Goal: Transaction & Acquisition: Book appointment/travel/reservation

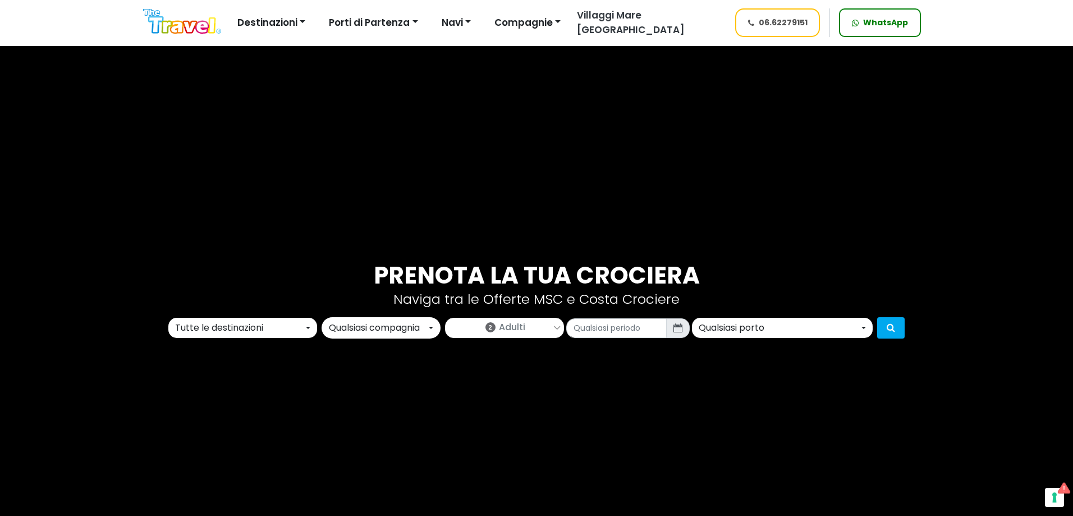
click at [258, 323] on div "Tutte le destinazioni" at bounding box center [239, 327] width 128 height 13
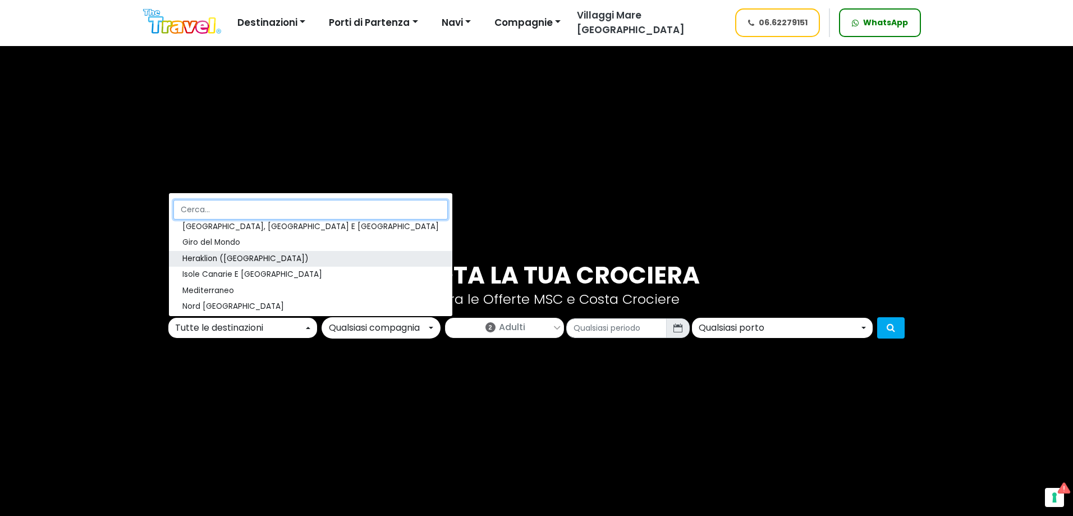
scroll to position [165, 0]
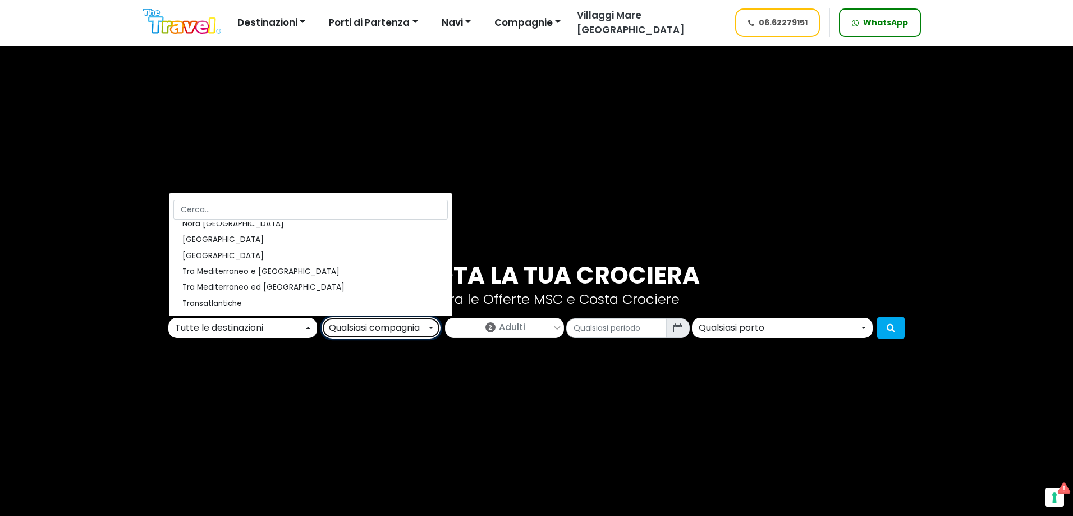
click at [339, 325] on div "Qualsiasi compagnia" at bounding box center [378, 327] width 98 height 13
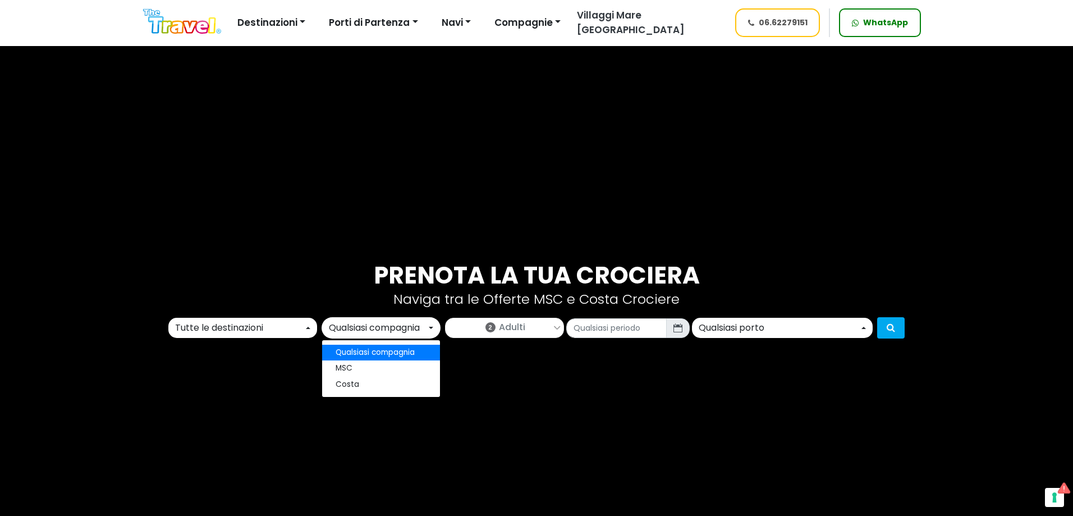
click at [260, 324] on div "Tutte le destinazioni" at bounding box center [239, 327] width 128 height 13
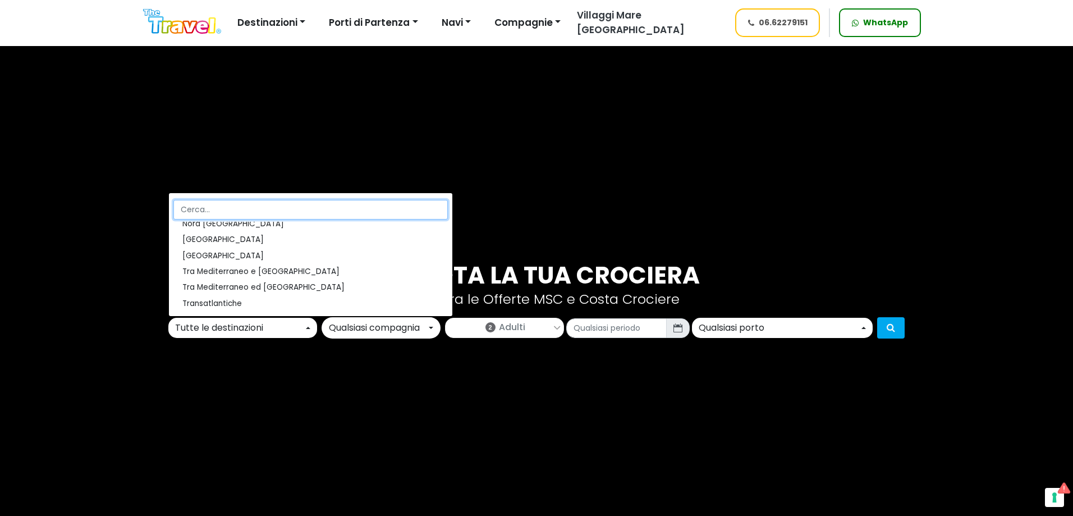
scroll to position [0, 0]
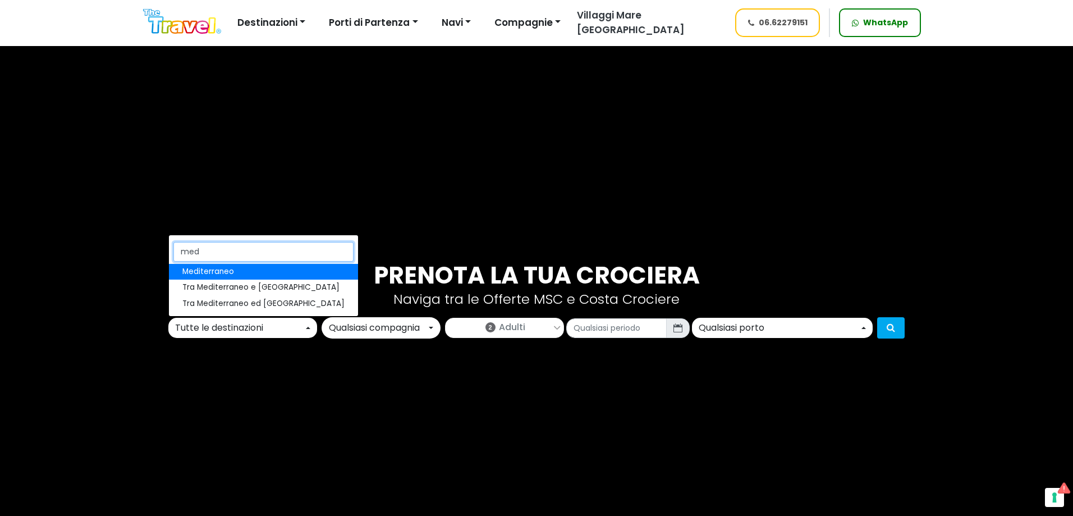
type input "med"
click at [243, 270] on link "Mediterraneo" at bounding box center [263, 272] width 189 height 16
select select "MED"
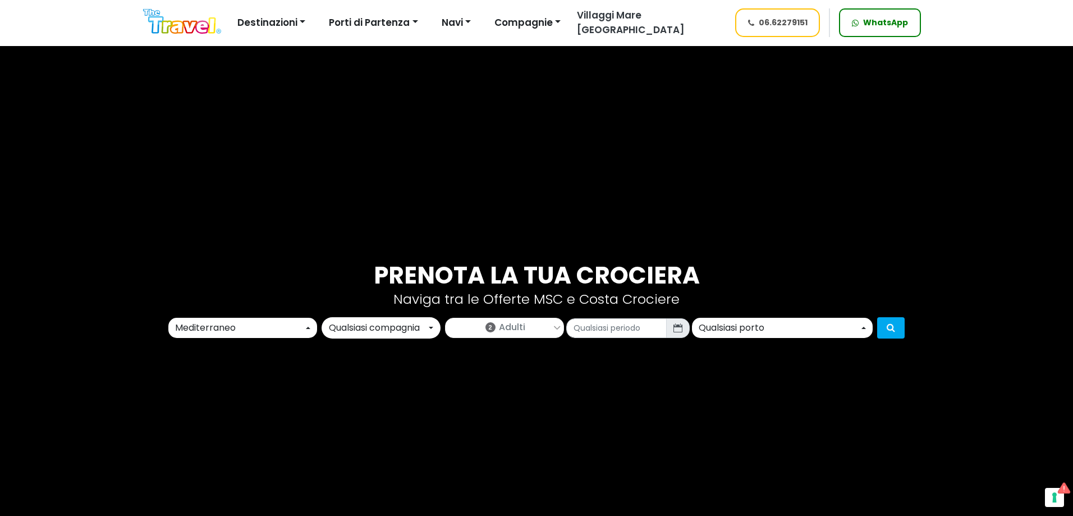
click at [506, 333] on span "Adulti" at bounding box center [512, 326] width 26 height 13
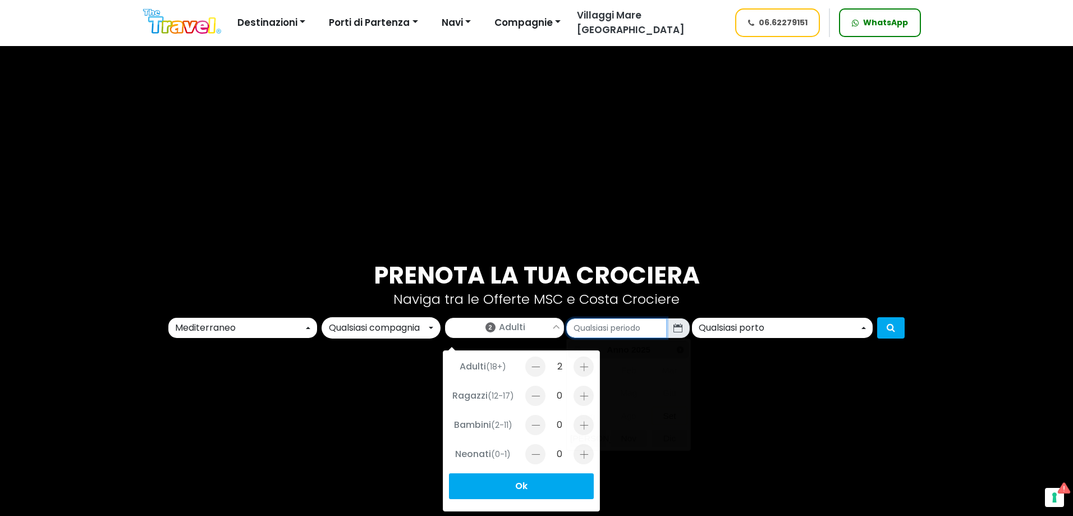
click at [618, 330] on input "text" at bounding box center [616, 328] width 100 height 20
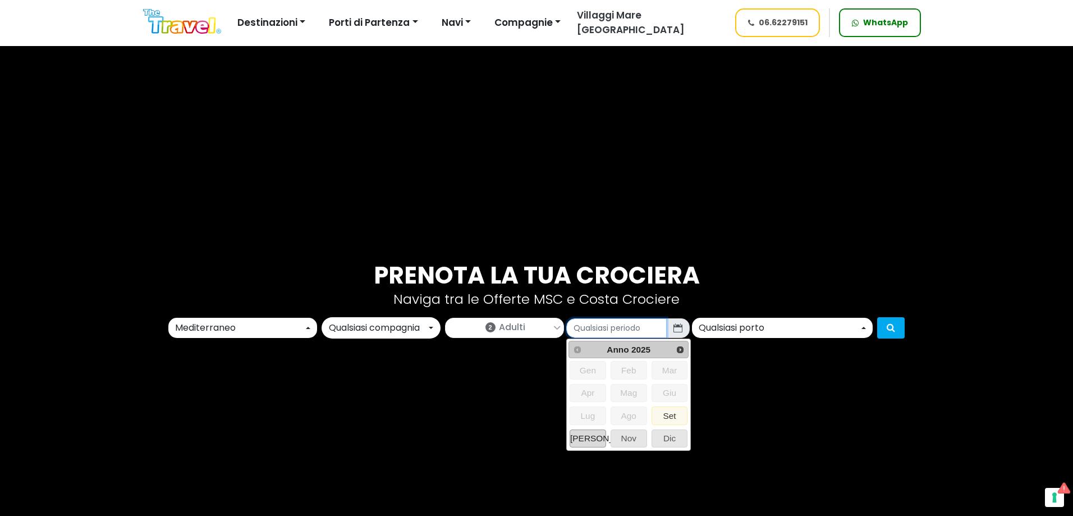
click at [599, 439] on span "Ott" at bounding box center [587, 438] width 35 height 17
type input "10/2025"
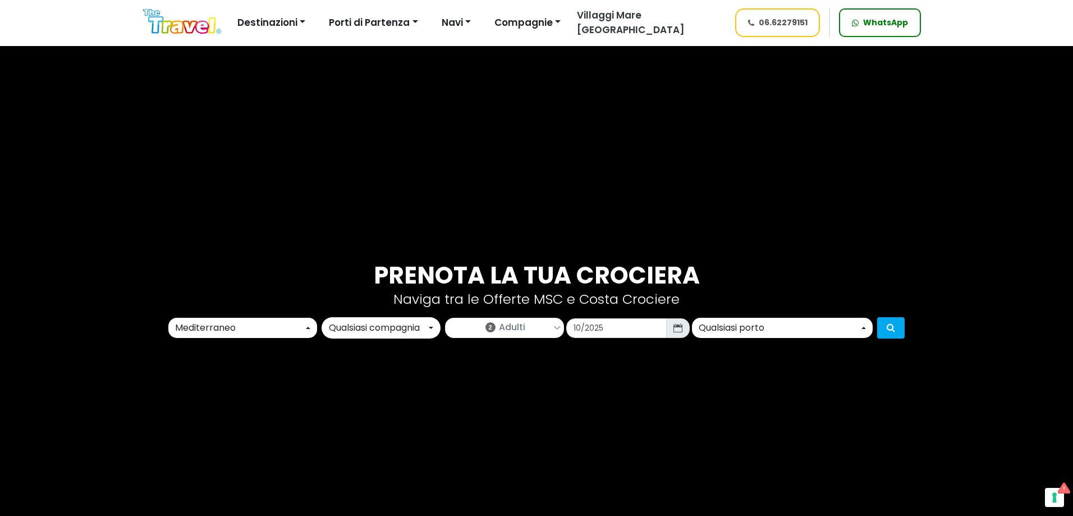
click at [714, 324] on div "Qualsiasi porto" at bounding box center [779, 327] width 160 height 13
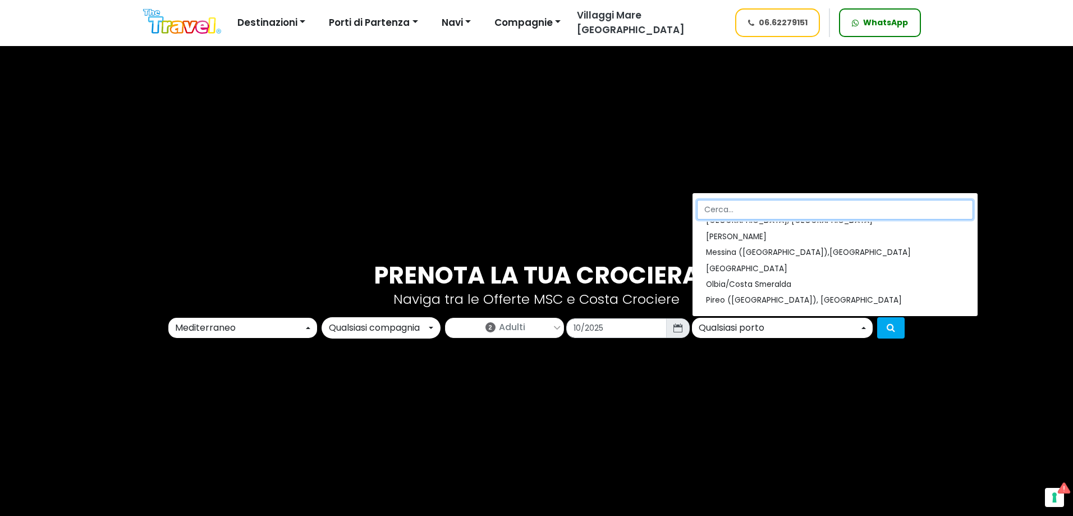
scroll to position [337, 0]
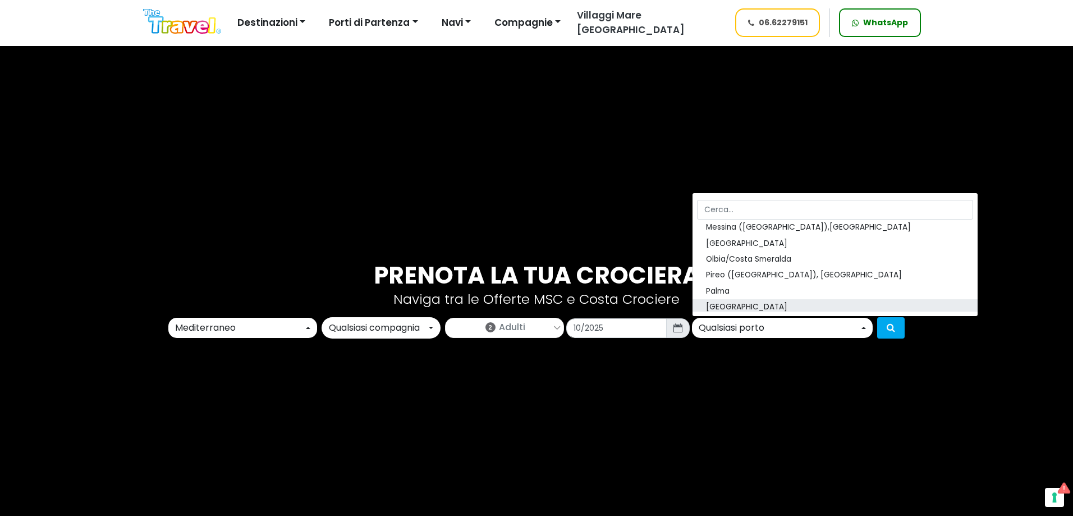
click at [727, 301] on link "Palermo" at bounding box center [834, 308] width 285 height 16
select select "PMO"
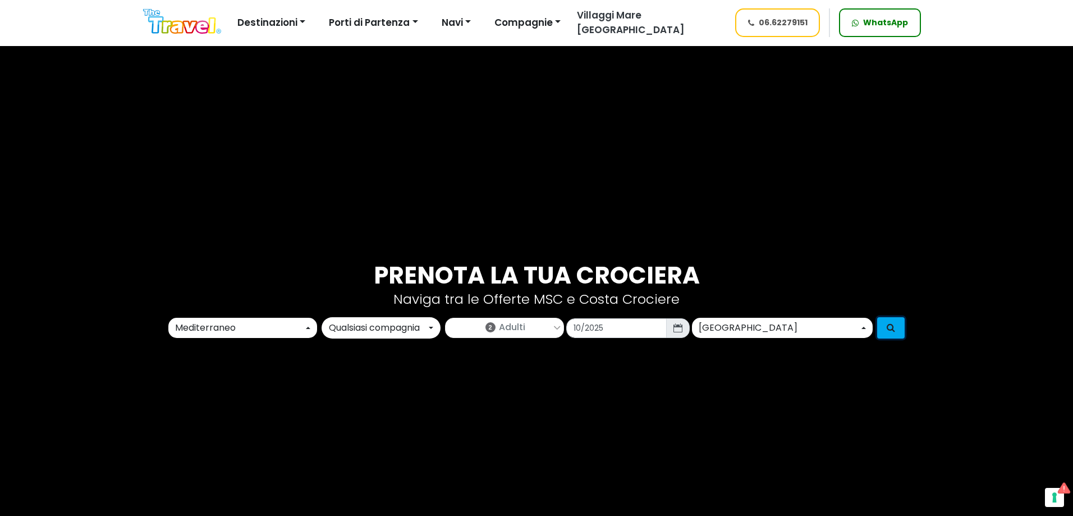
click at [892, 328] on icon "submit" at bounding box center [890, 327] width 8 height 9
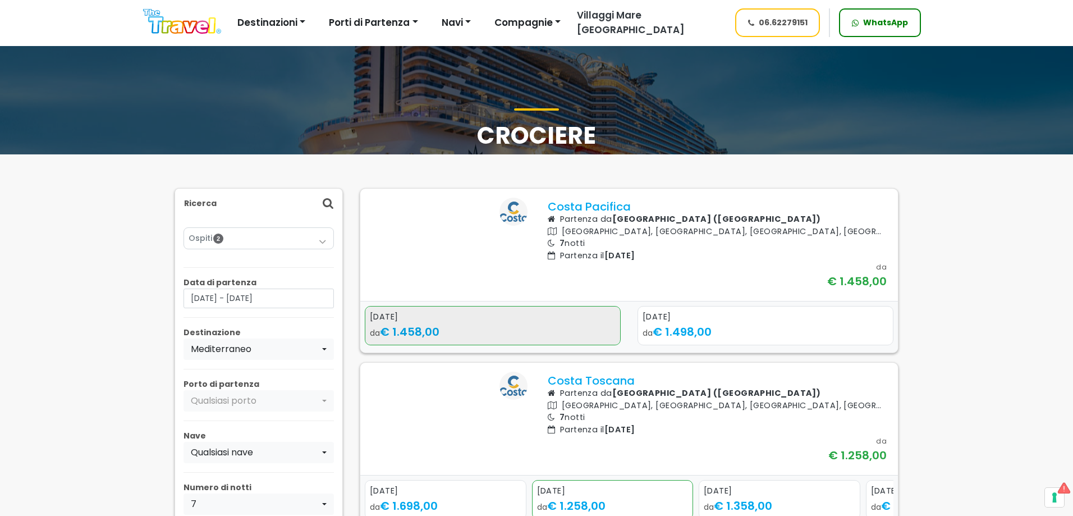
select select
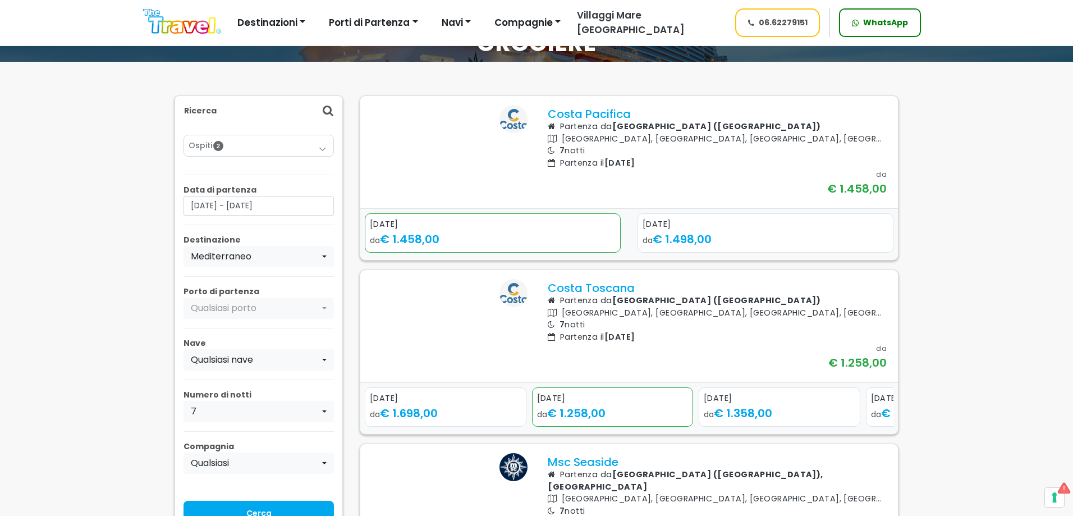
scroll to position [112, 0]
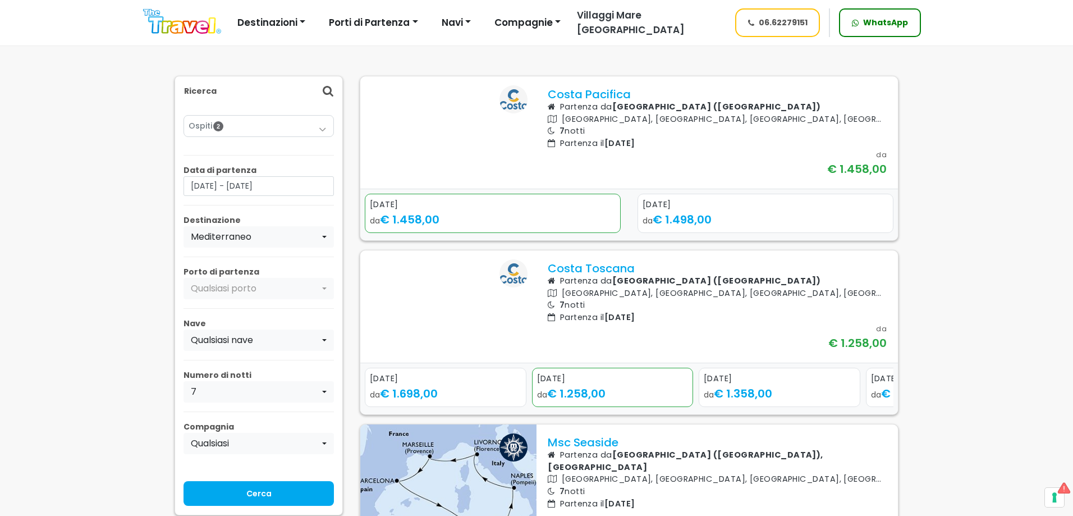
click at [242, 131] on link "Ospiti 2" at bounding box center [259, 126] width 140 height 12
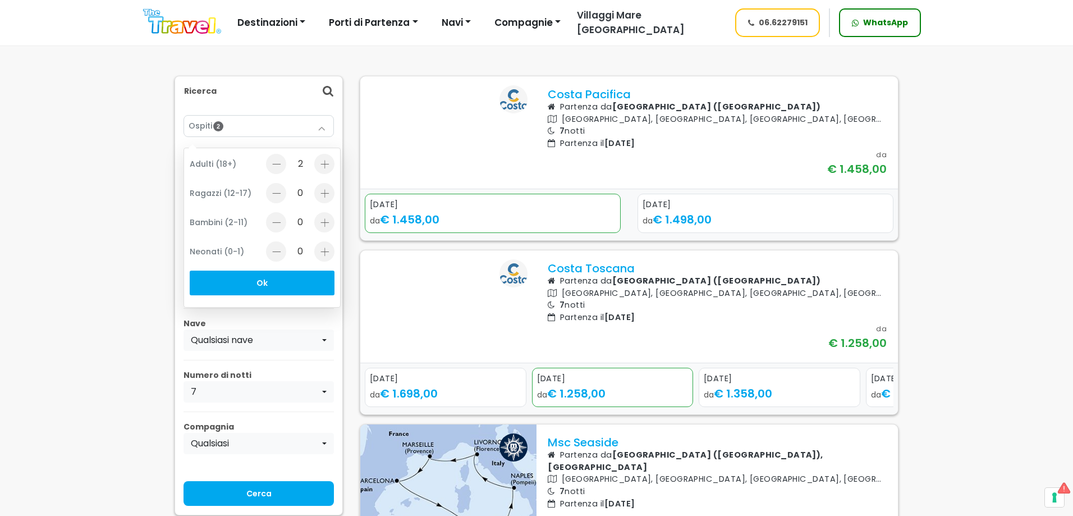
click at [65, 223] on main "Crociere Ricerca Ospiti 2 Adulti (18+) 2 Ragazzi (12-17) 0 Bambini (2-11) 0" at bounding box center [536, 500] width 1073 height 1140
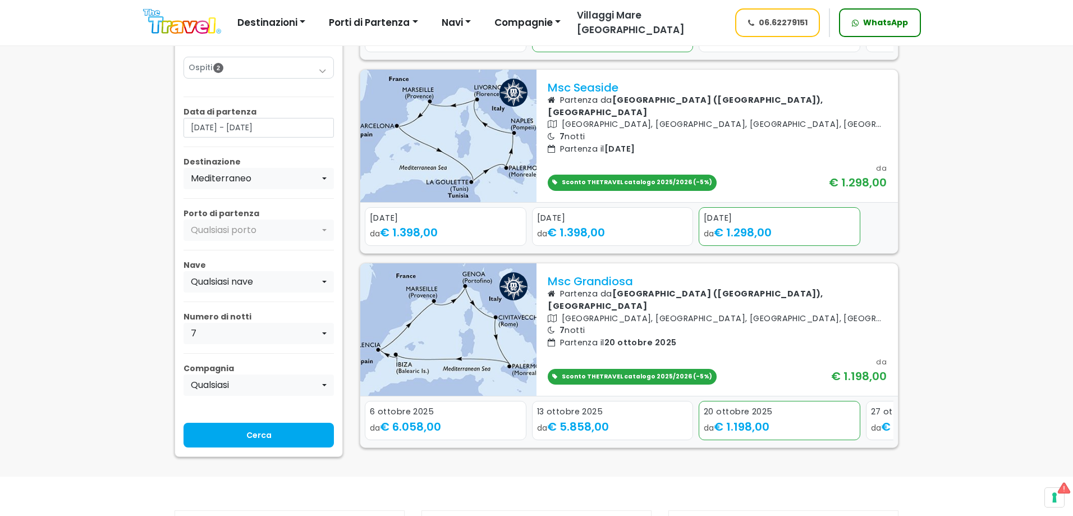
scroll to position [393, 0]
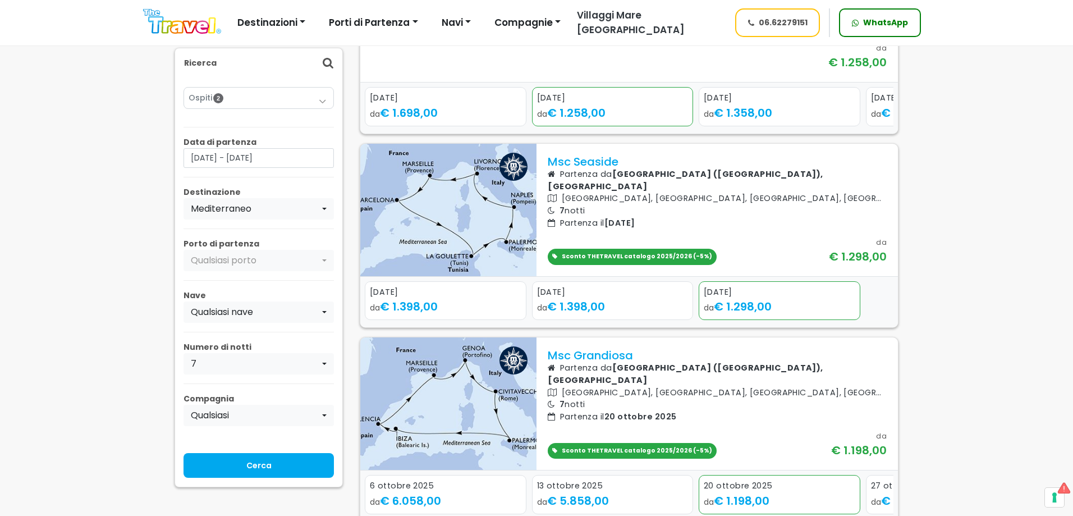
click at [219, 100] on span "2" at bounding box center [218, 98] width 10 height 10
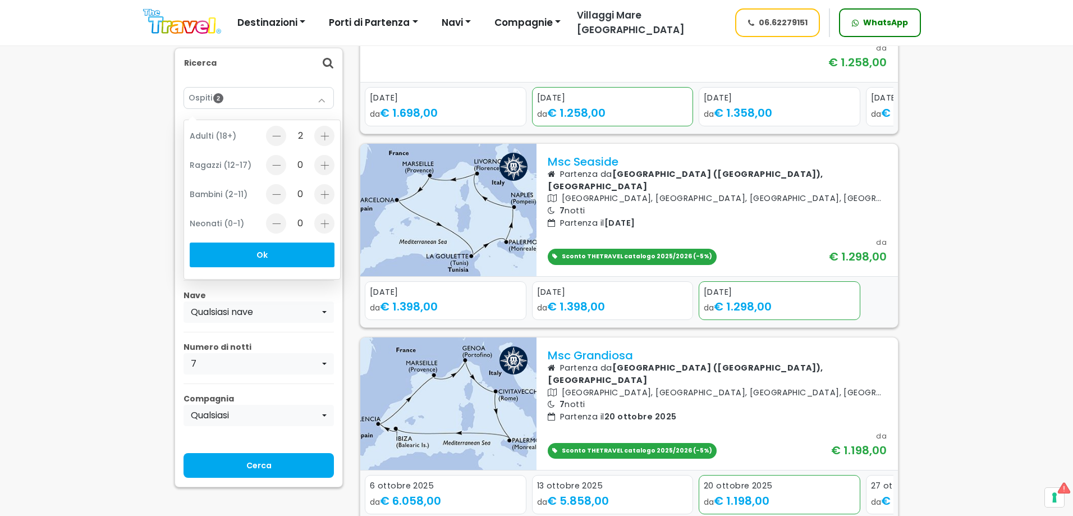
click at [311, 191] on div "Bambini (2-11) 0" at bounding box center [262, 195] width 145 height 22
click at [315, 193] on div "Bambini (2-11) 0" at bounding box center [262, 195] width 145 height 22
click at [322, 196] on div at bounding box center [324, 194] width 20 height 20
type input "1"
click at [282, 246] on button "Ok" at bounding box center [262, 254] width 145 height 25
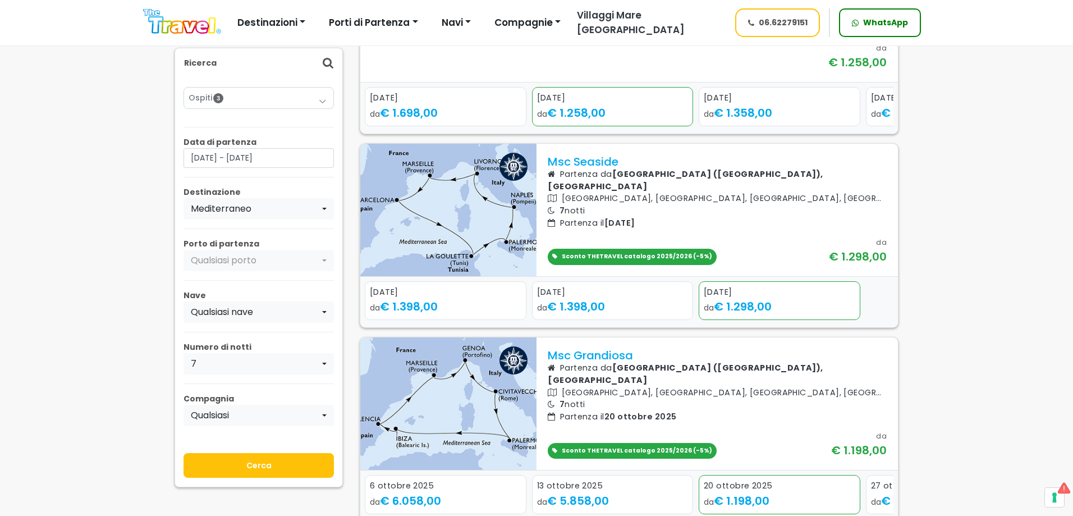
click at [237, 460] on input "Cerca" at bounding box center [258, 465] width 150 height 25
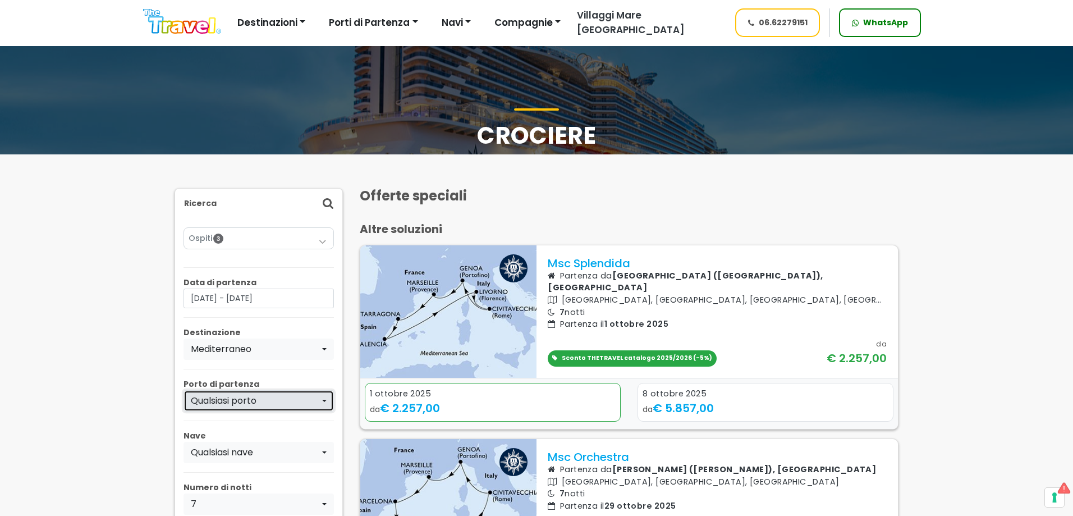
click at [258, 399] on div "Qualsiasi porto" at bounding box center [255, 400] width 129 height 13
type input "p"
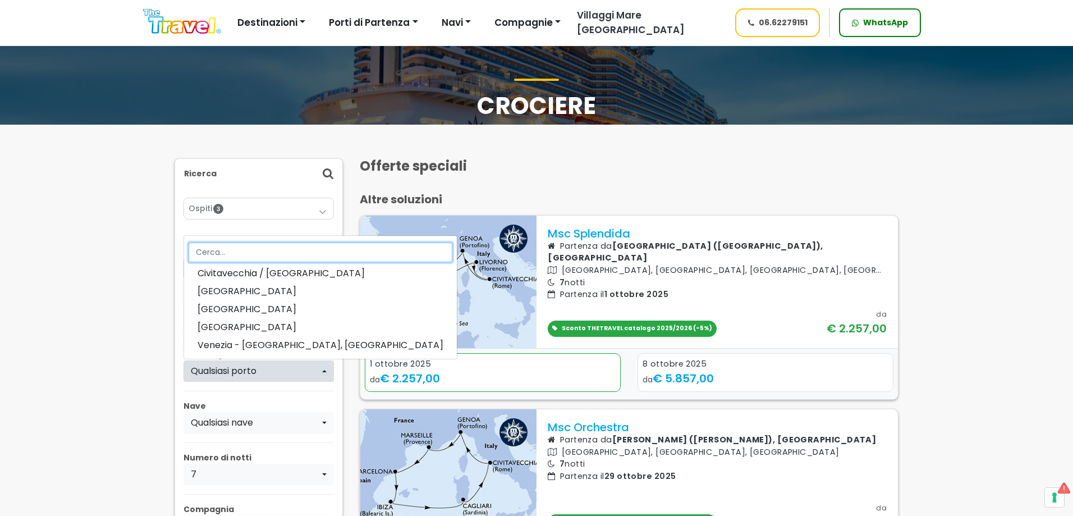
scroll to position [56, 0]
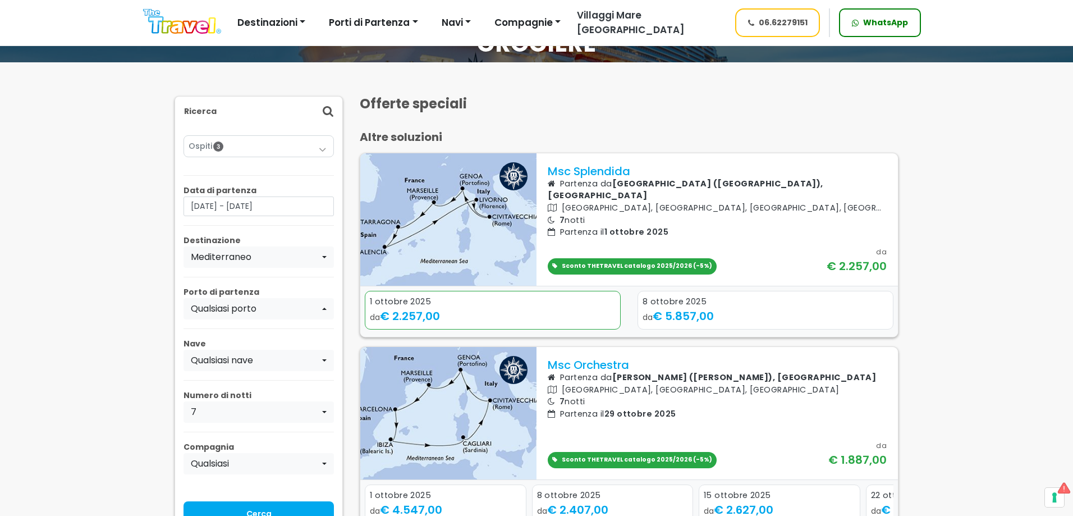
scroll to position [112, 0]
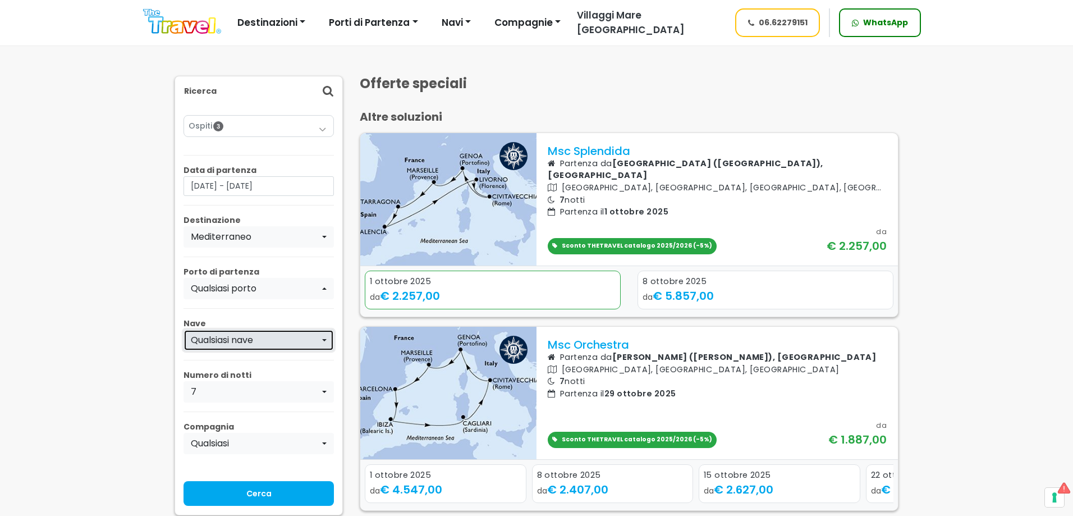
click at [222, 344] on div "Qualsiasi nave" at bounding box center [255, 339] width 129 height 13
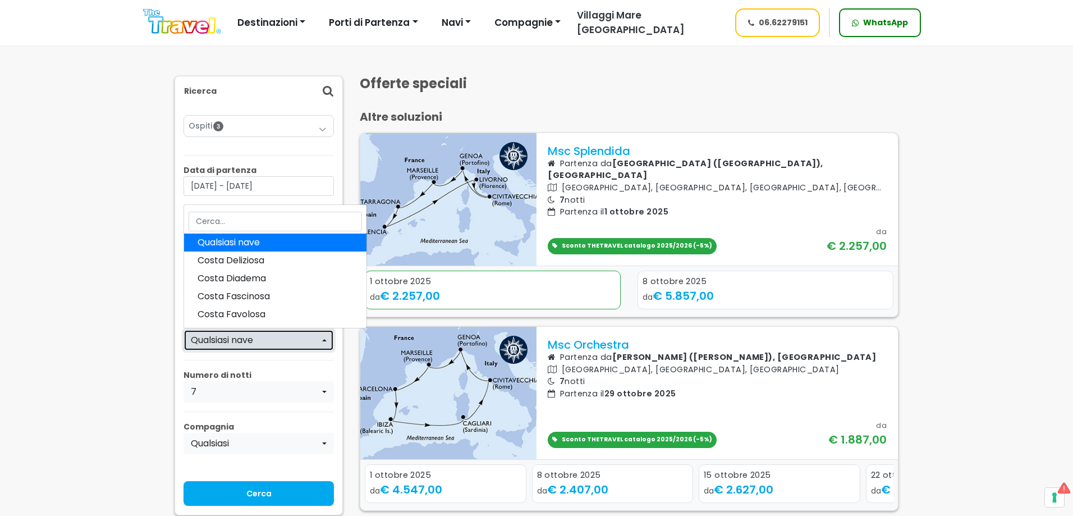
click at [222, 339] on div "Qualsiasi nave" at bounding box center [255, 339] width 129 height 13
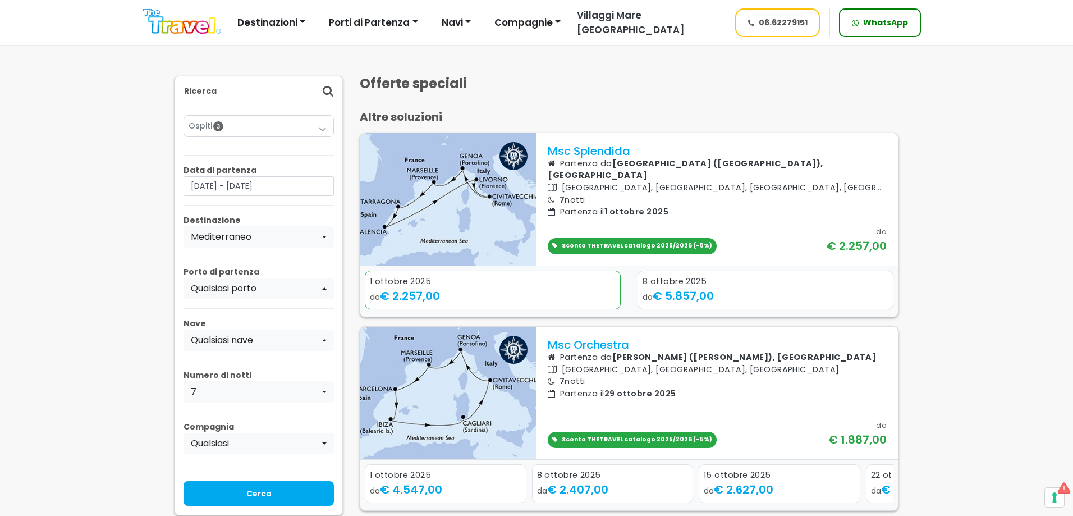
click at [232, 128] on link "Ospiti 3" at bounding box center [259, 126] width 140 height 12
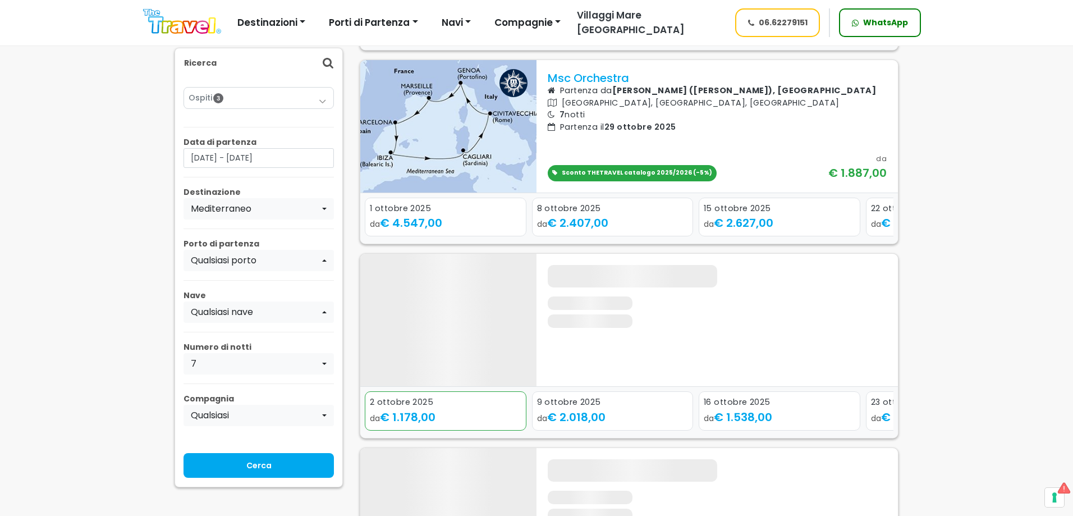
scroll to position [168, 0]
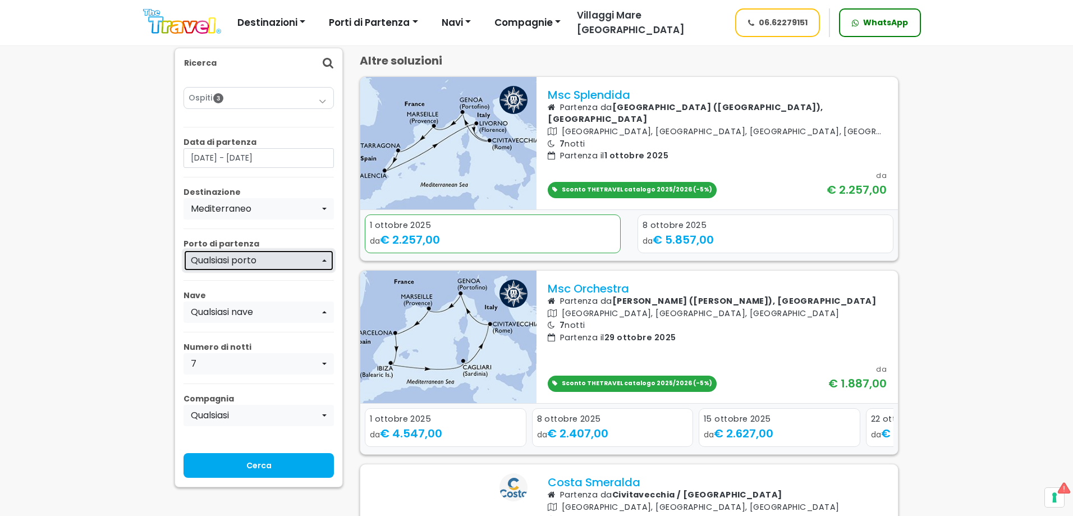
click at [246, 263] on div "Qualsiasi porto" at bounding box center [255, 260] width 129 height 13
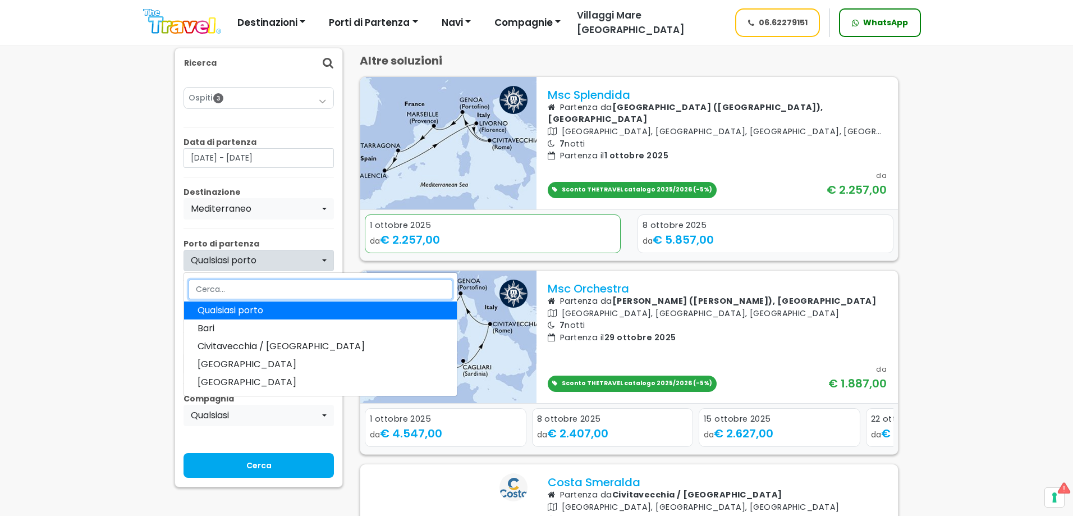
type input "p"
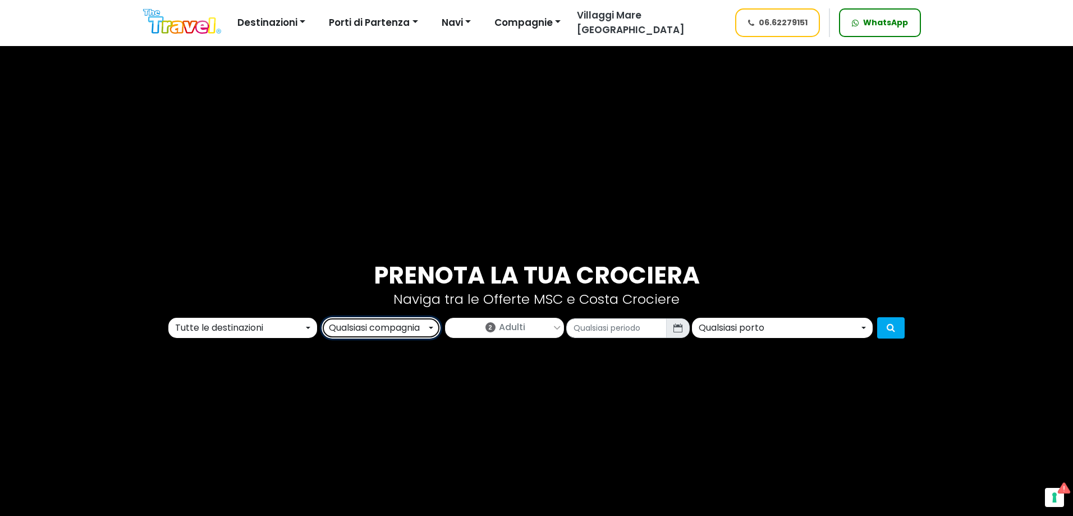
click at [349, 332] on div "Qualsiasi compagnia" at bounding box center [378, 327] width 98 height 13
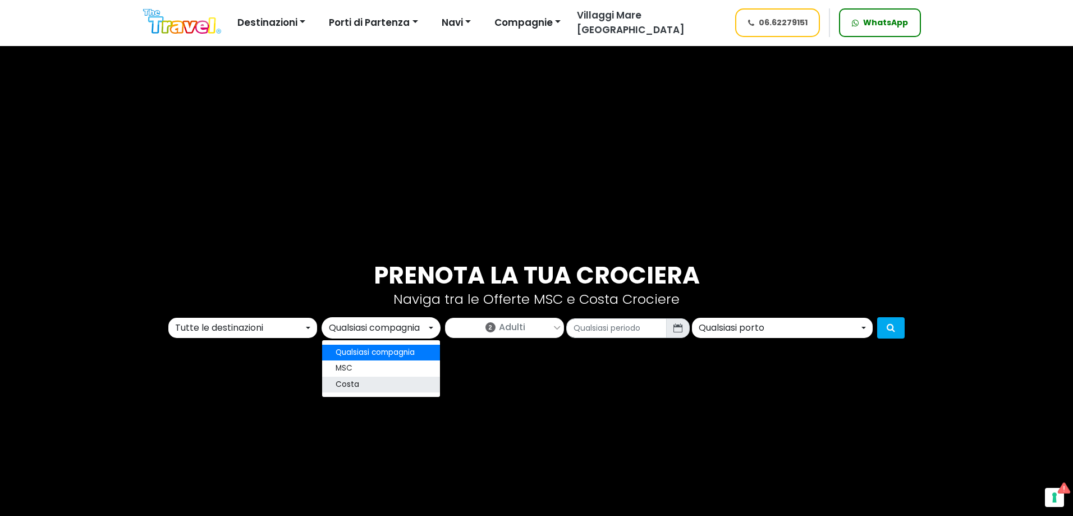
click at [354, 382] on span "Costa" at bounding box center [348, 384] width 24 height 11
select select "costa"
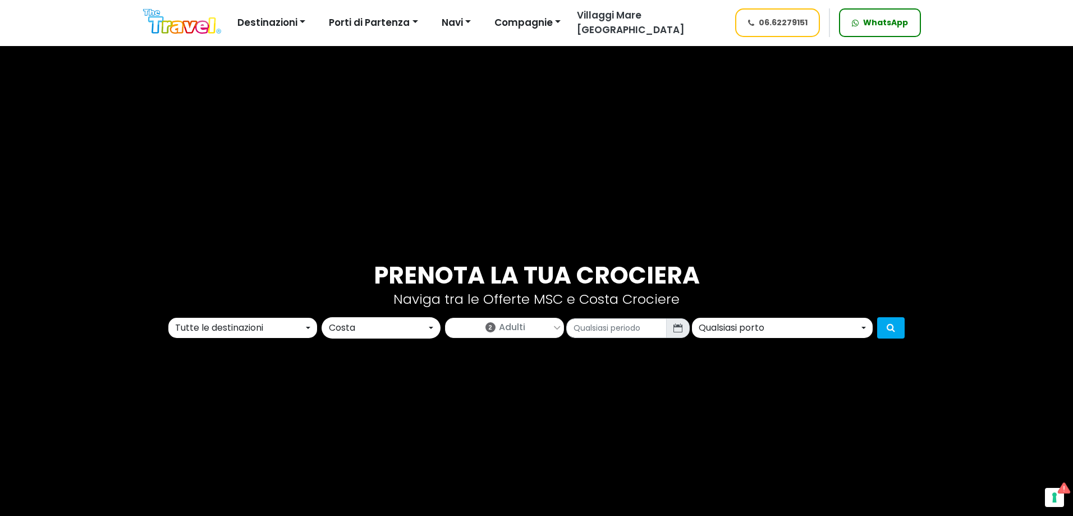
click at [296, 325] on div "Tutte le destinazioni" at bounding box center [239, 327] width 128 height 13
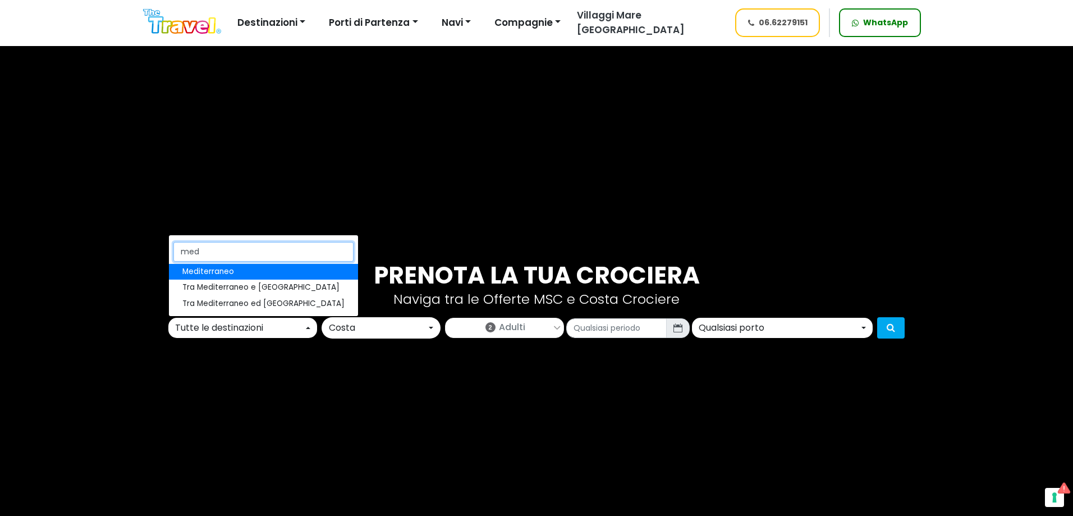
type input "med"
click at [256, 269] on link "Mediterraneo" at bounding box center [263, 272] width 189 height 16
select select "MED"
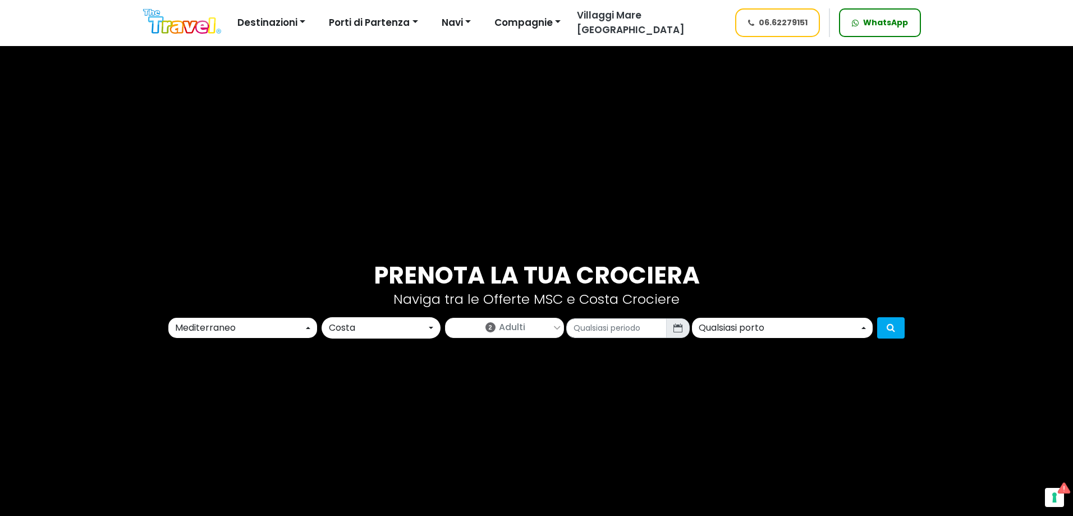
click at [503, 333] on span "Adulti" at bounding box center [512, 326] width 26 height 13
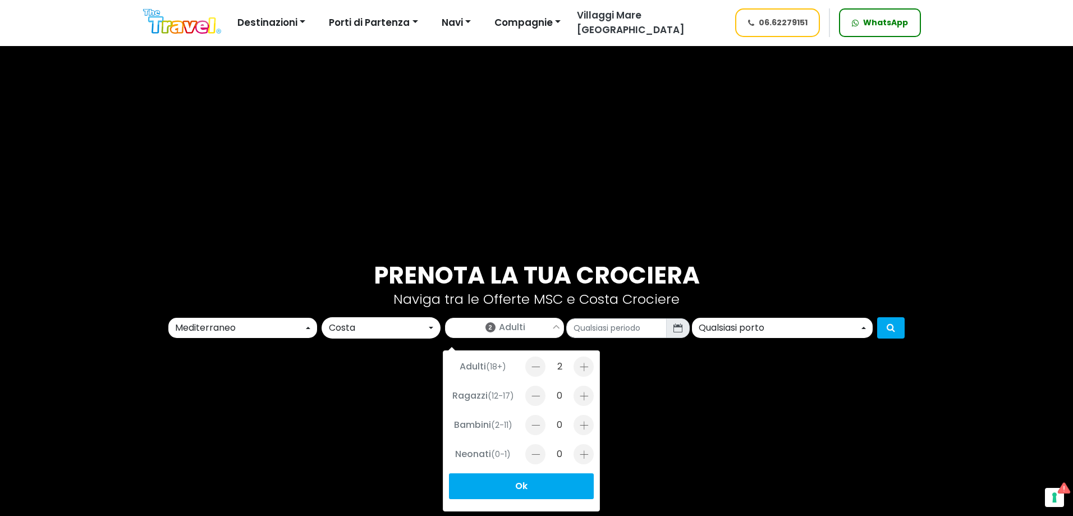
click at [580, 425] on div at bounding box center [583, 425] width 20 height 20
type input "1"
click at [543, 487] on button "Ok" at bounding box center [521, 486] width 145 height 26
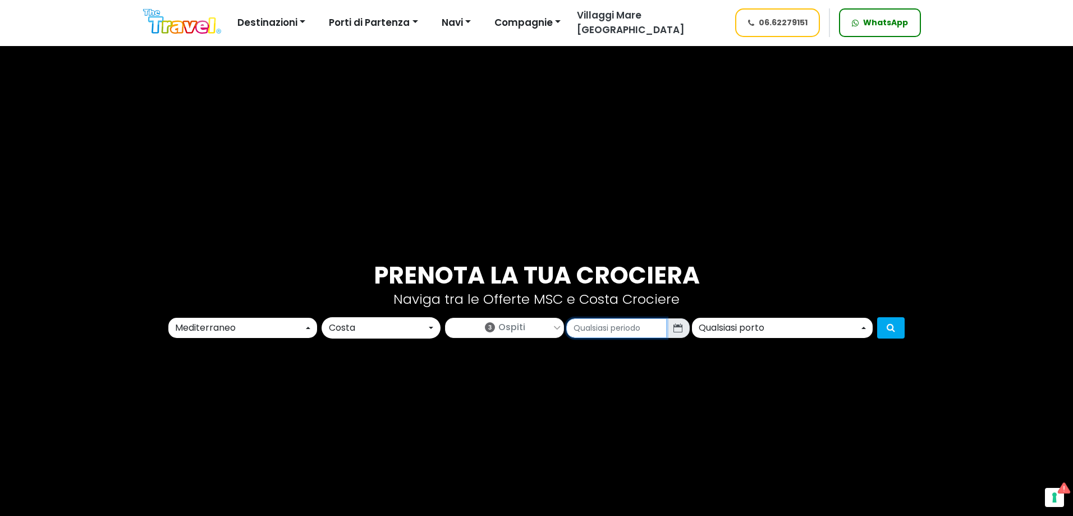
click at [628, 321] on input "text" at bounding box center [616, 328] width 100 height 20
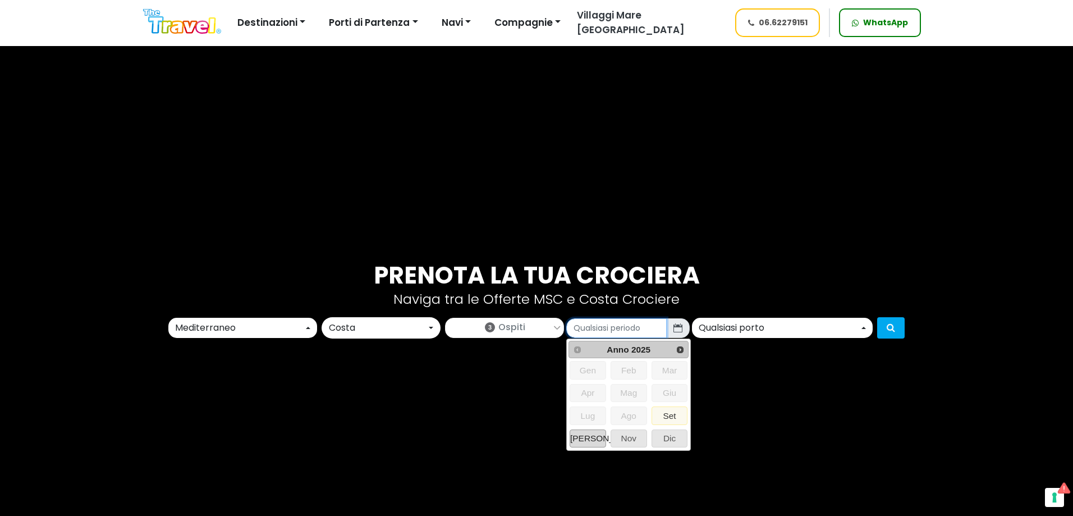
click at [593, 435] on span "Ott" at bounding box center [587, 438] width 35 height 17
type input "10/2025"
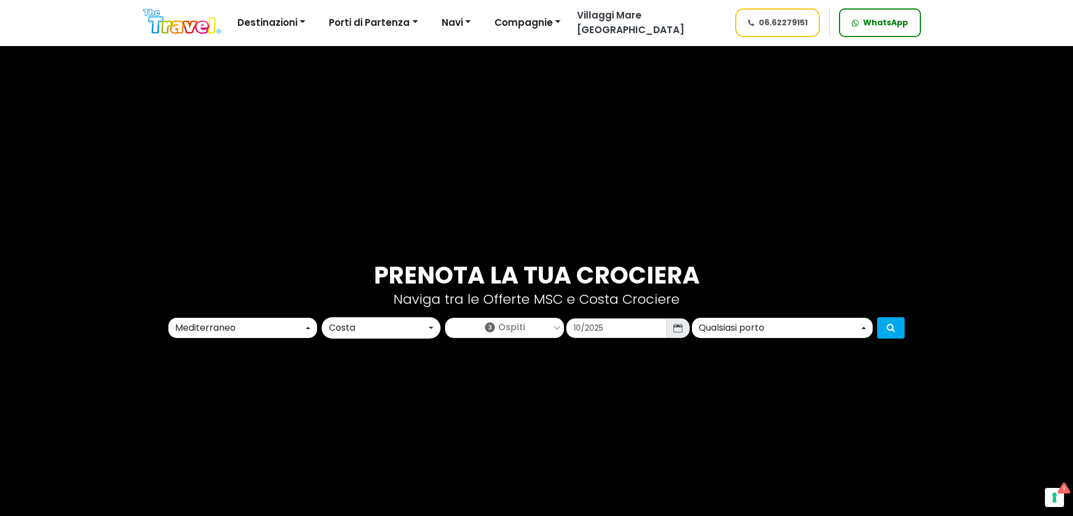
click at [738, 330] on div "Qualsiasi porto" at bounding box center [779, 327] width 160 height 13
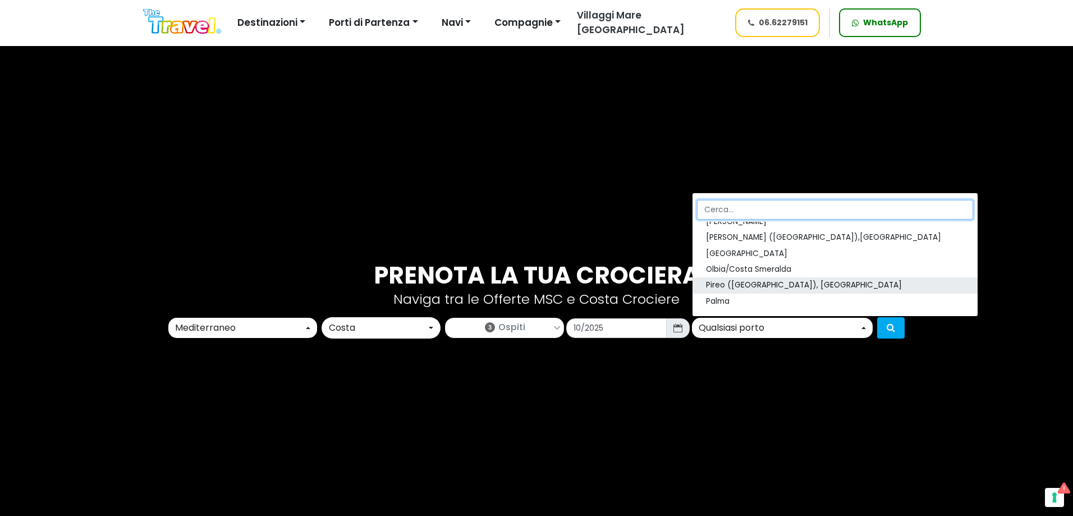
scroll to position [337, 0]
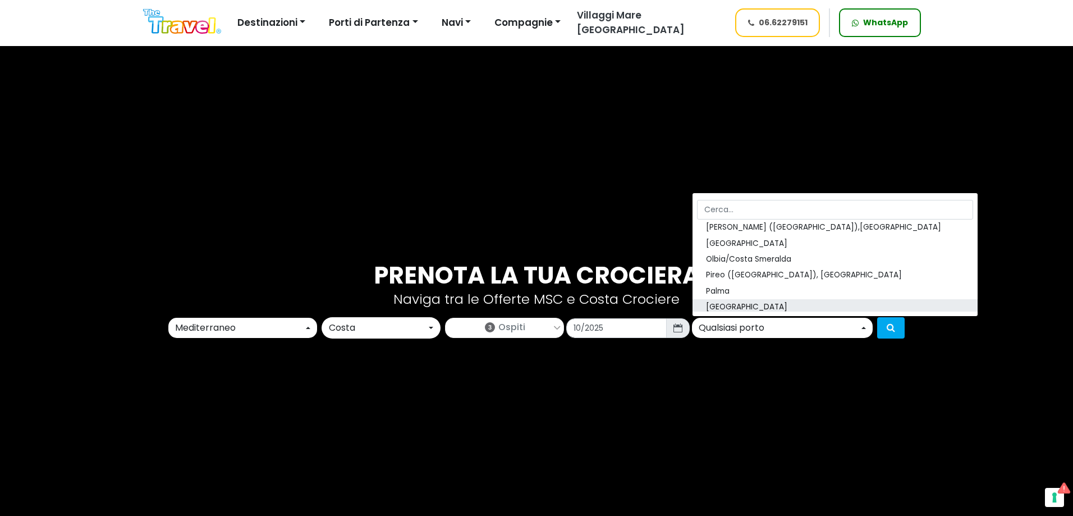
click at [730, 307] on span "Palermo" at bounding box center [746, 307] width 81 height 11
select select "PMO"
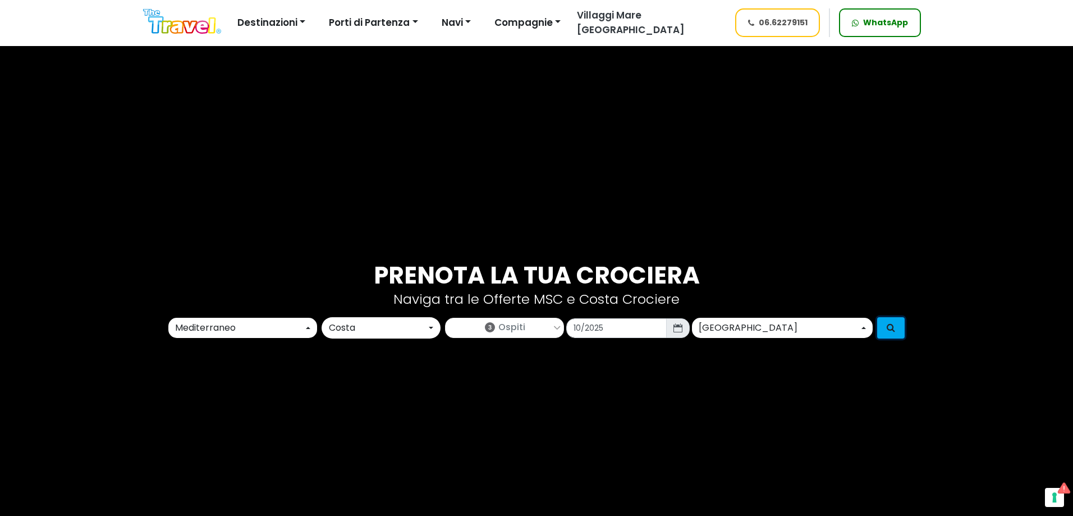
click at [883, 326] on button "submit" at bounding box center [890, 327] width 27 height 21
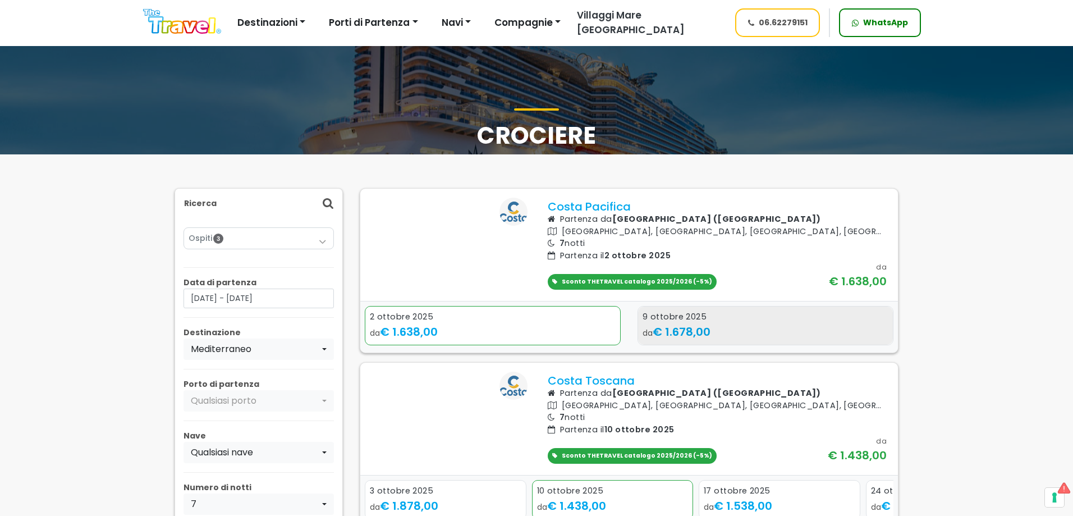
select select
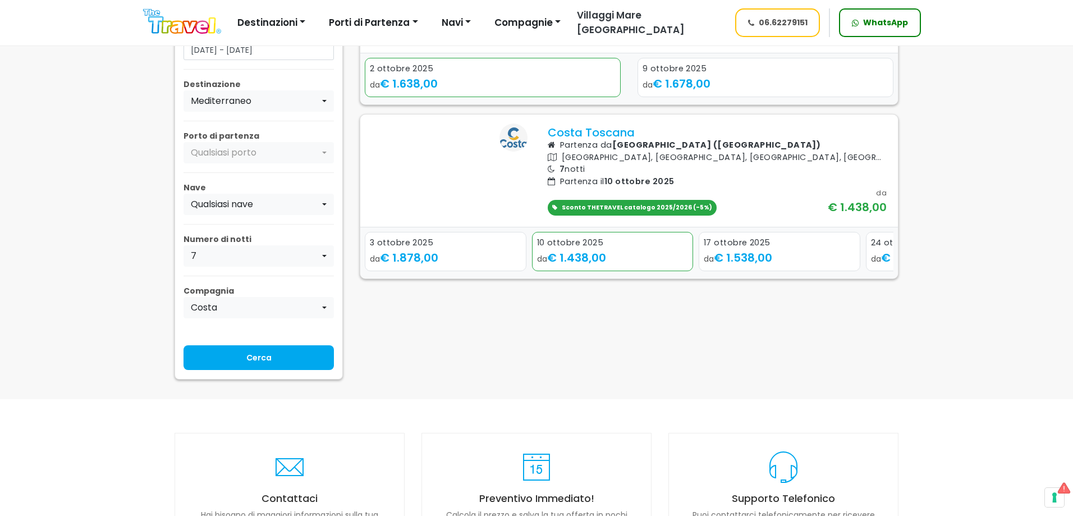
scroll to position [281, 0]
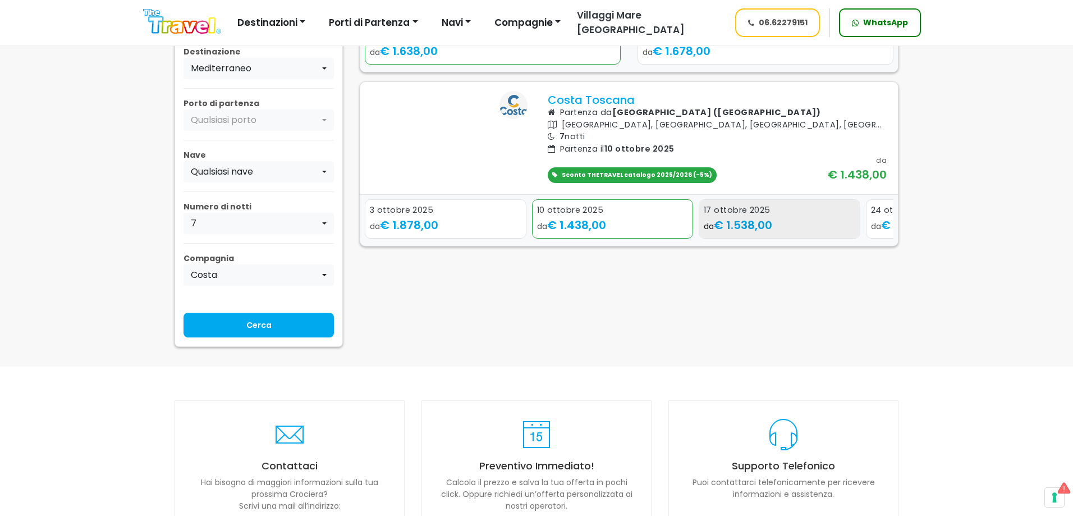
click at [756, 233] on span "€ 1.538,00" at bounding box center [743, 225] width 58 height 16
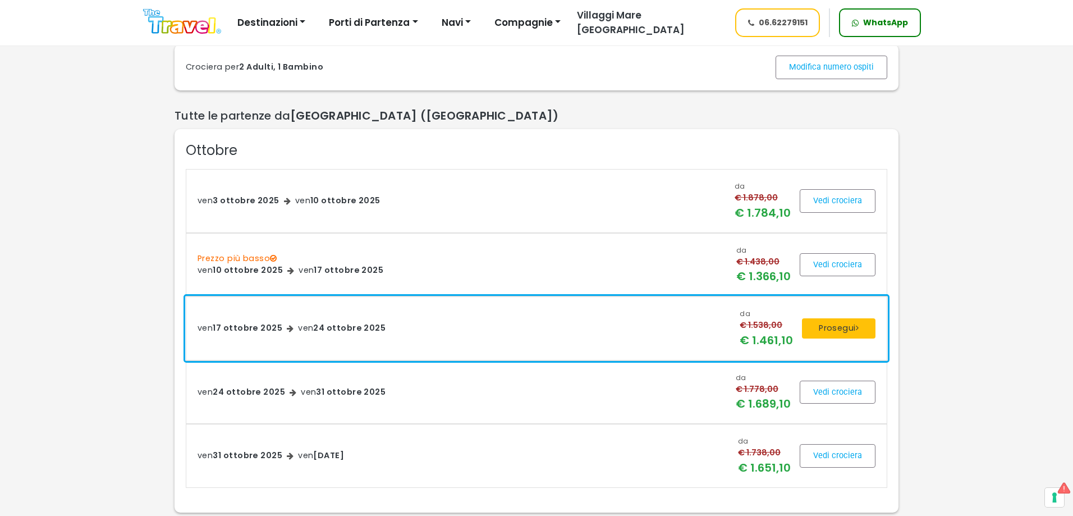
scroll to position [281, 0]
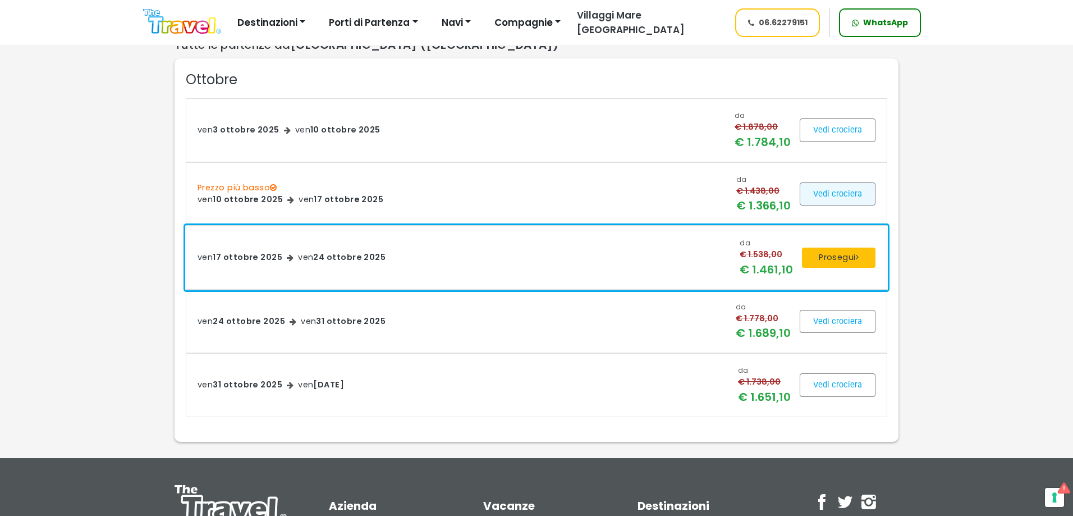
click at [816, 207] on span at bounding box center [838, 193] width 76 height 27
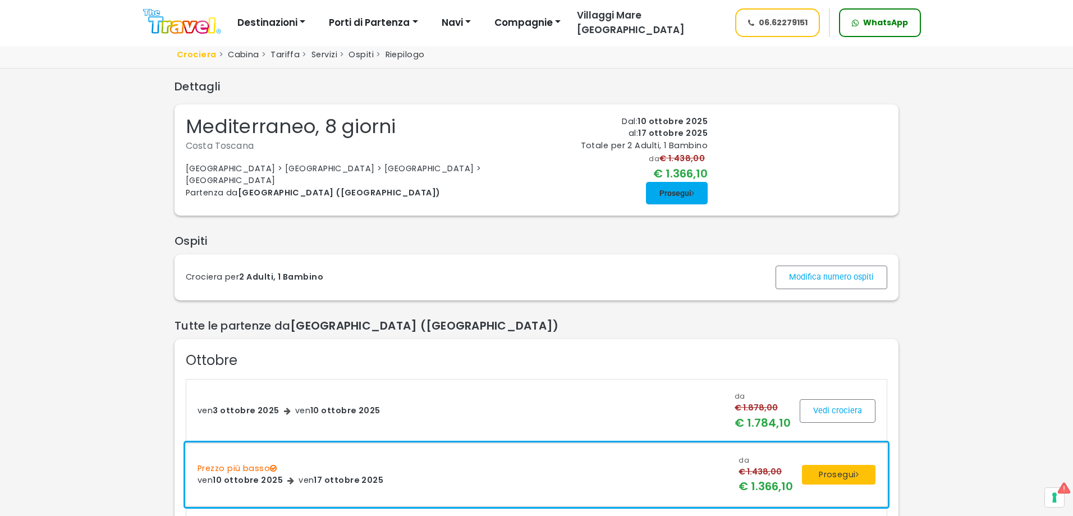
click at [673, 206] on span at bounding box center [677, 193] width 62 height 27
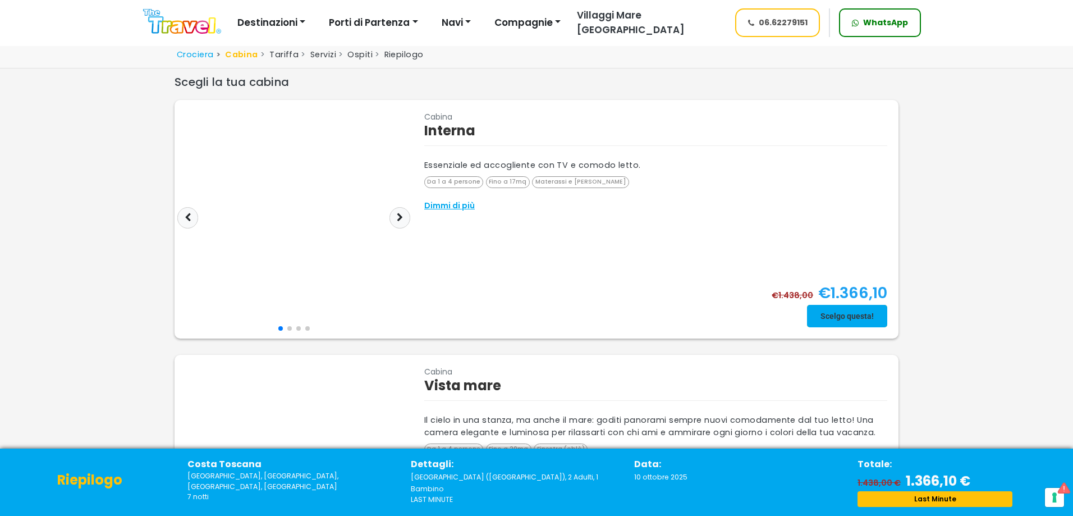
click at [837, 320] on span at bounding box center [847, 315] width 80 height 27
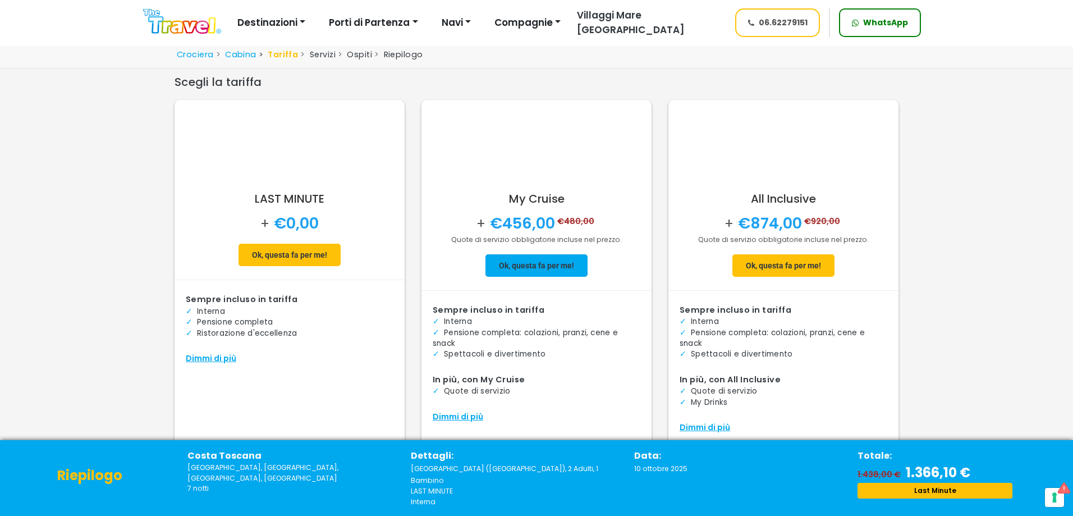
click at [528, 261] on span at bounding box center [536, 265] width 102 height 27
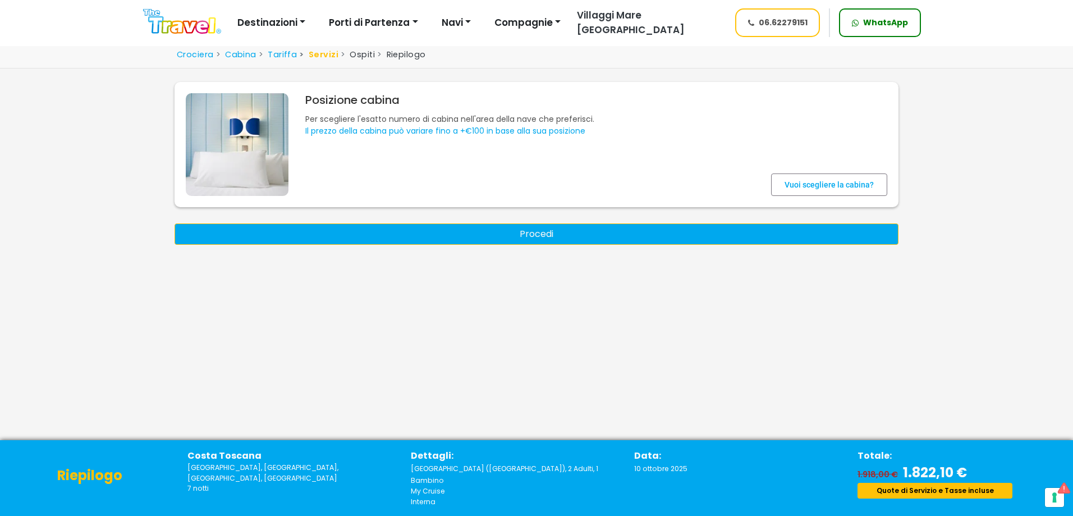
click at [526, 237] on button "Procedi" at bounding box center [536, 233] width 724 height 21
